Goal: Information Seeking & Learning: Learn about a topic

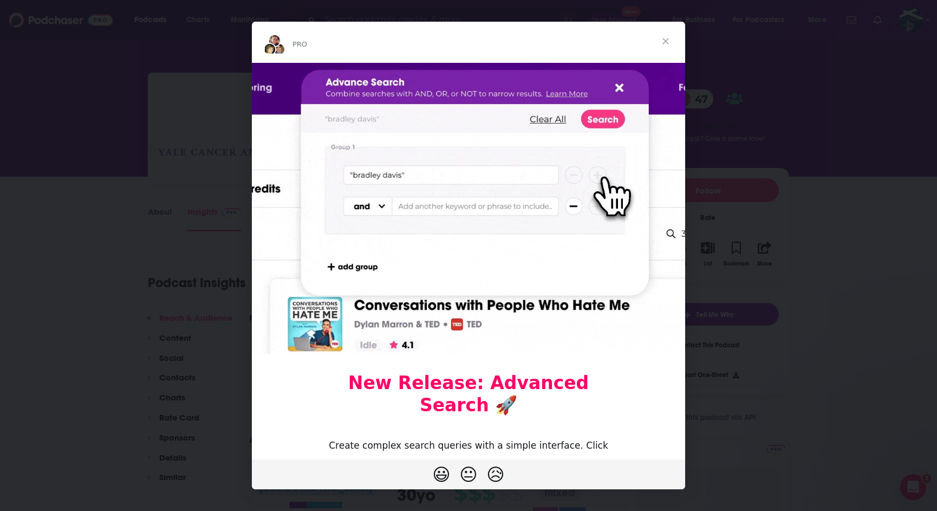
click at [669, 45] on span "Close" at bounding box center [665, 41] width 39 height 39
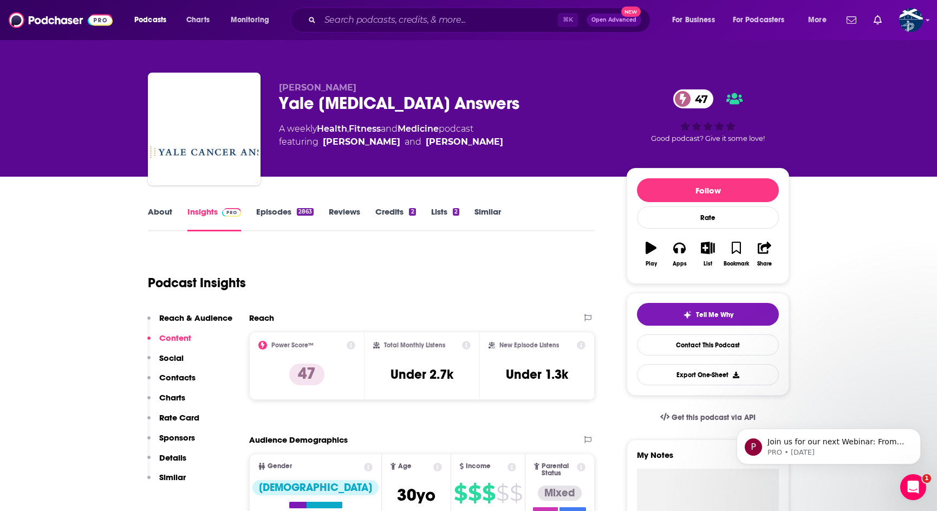
click at [161, 214] on link "About" at bounding box center [160, 218] width 24 height 25
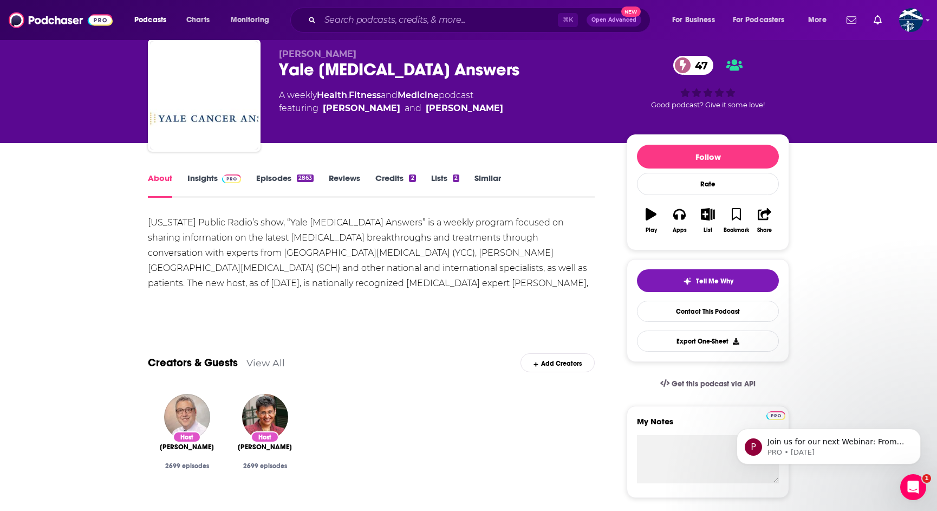
scroll to position [34, 0]
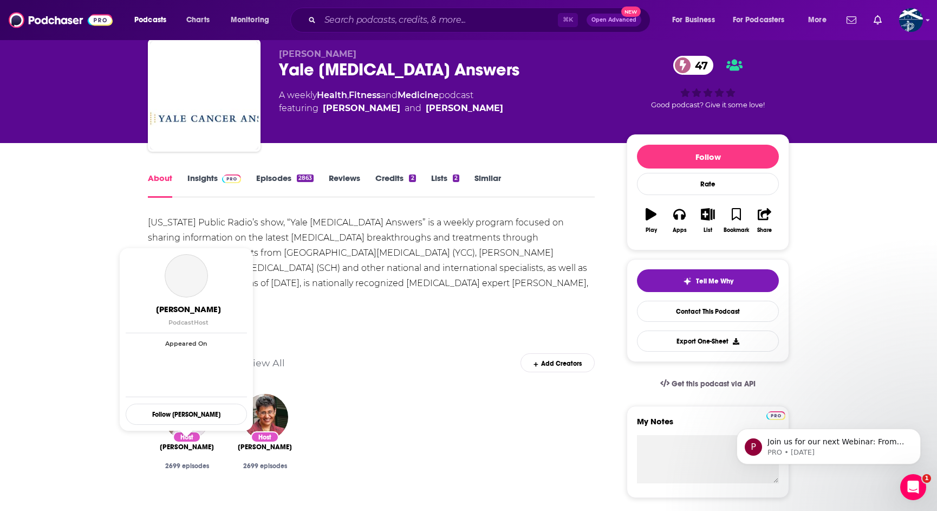
click at [183, 447] on span "[PERSON_NAME]" at bounding box center [187, 446] width 54 height 9
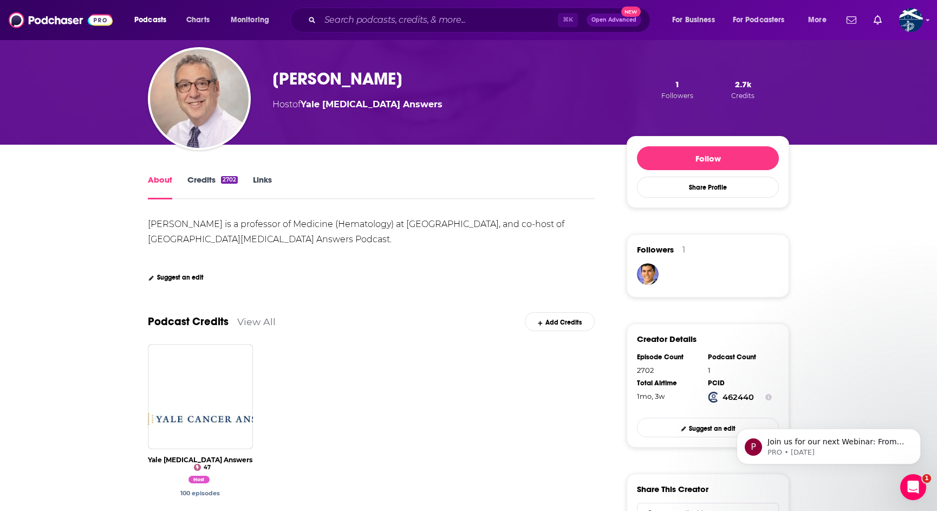
scroll to position [58, 0]
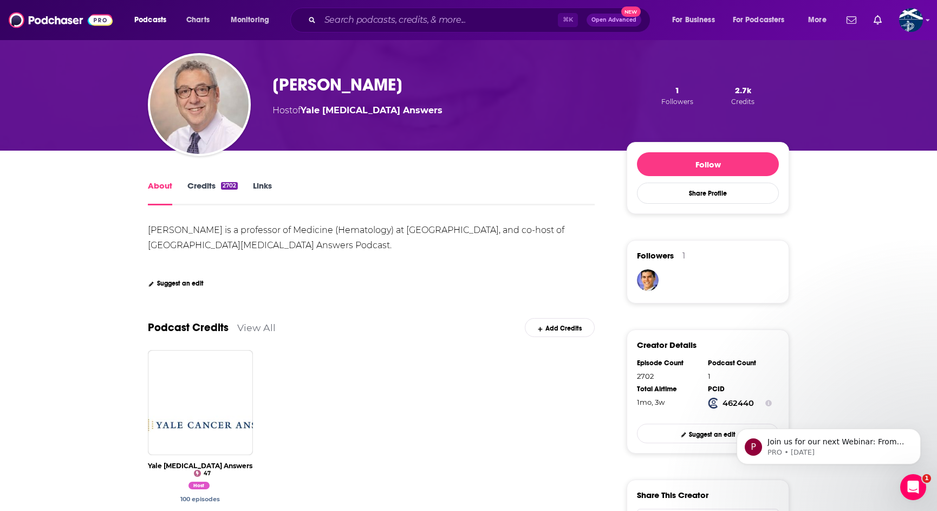
click at [255, 184] on link "Links" at bounding box center [262, 192] width 19 height 25
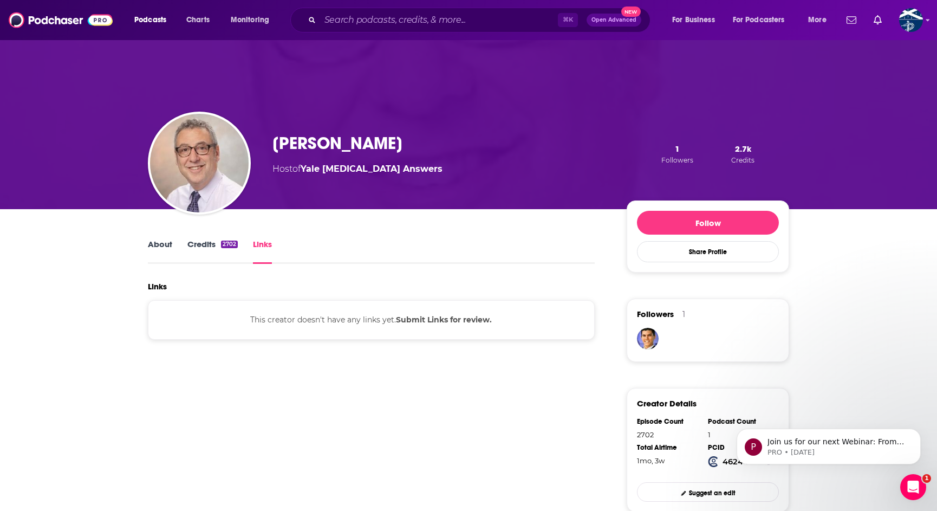
click at [204, 243] on link "Credits 2702" at bounding box center [212, 251] width 50 height 25
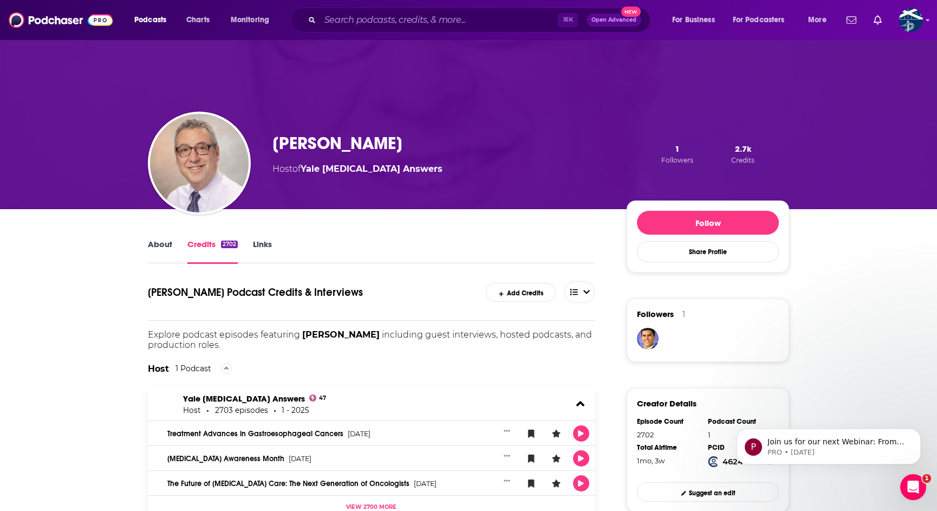
click at [162, 245] on link "About" at bounding box center [160, 251] width 24 height 25
